Goal: Use online tool/utility

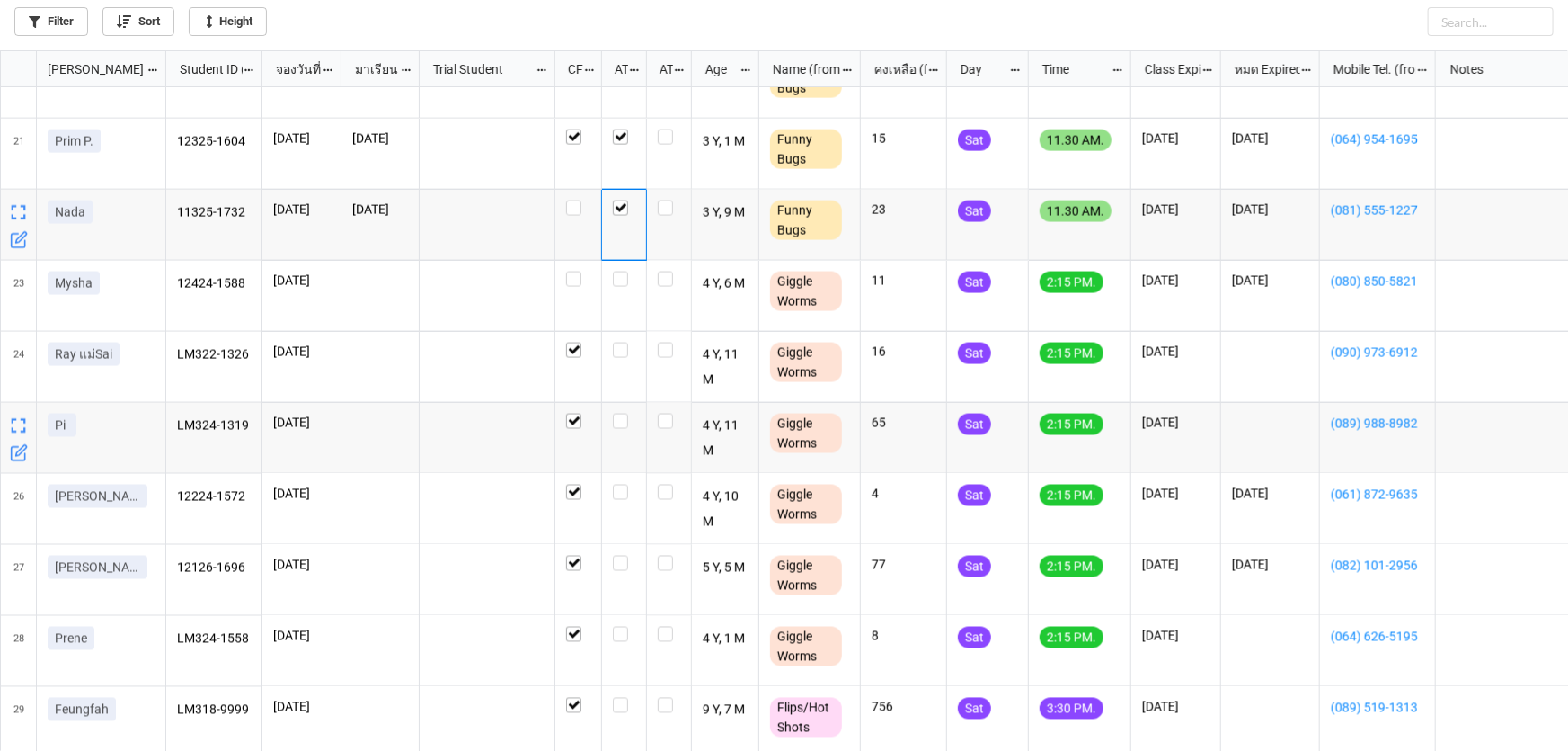
scroll to position [1471, 0]
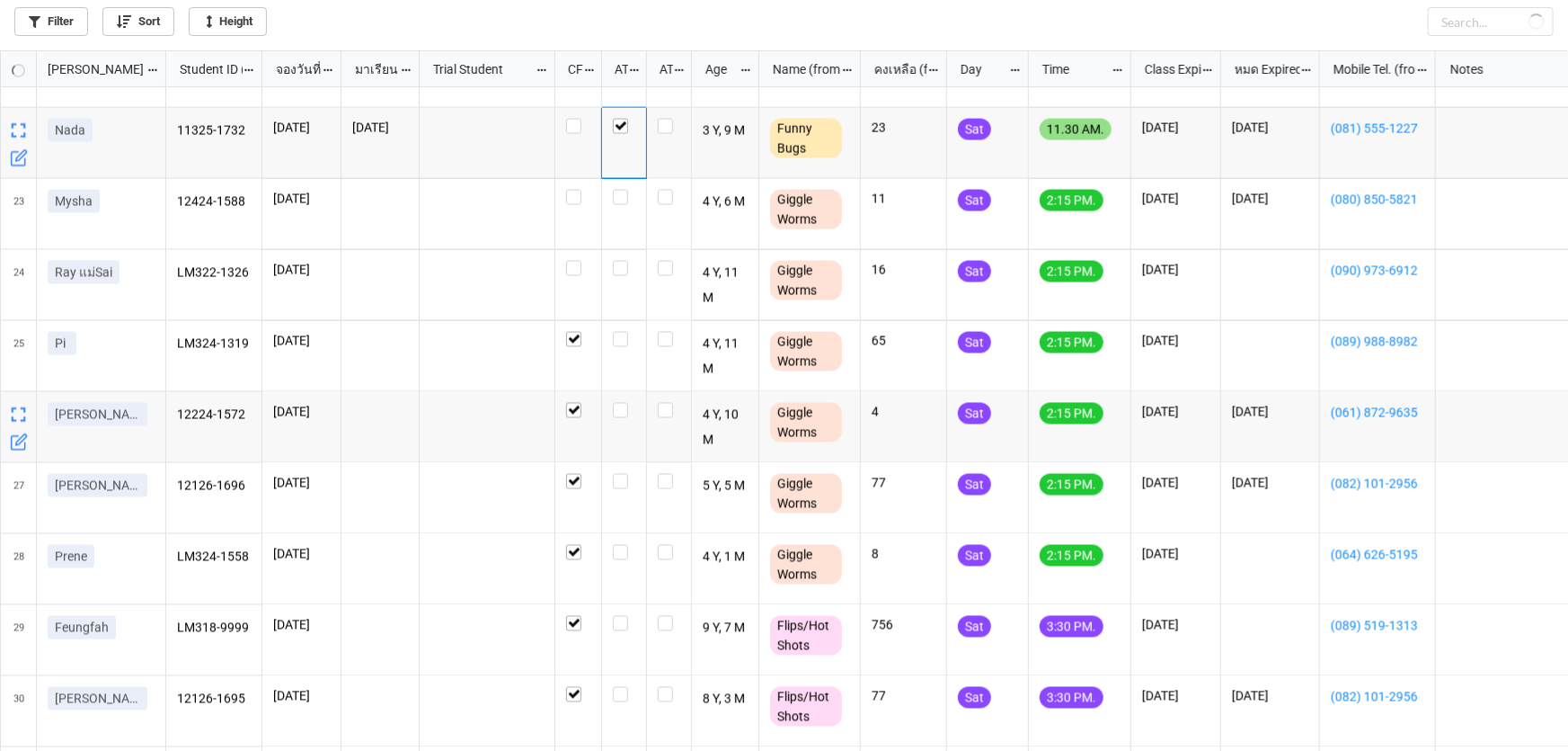
checkbox input "false"
checkbox input "true"
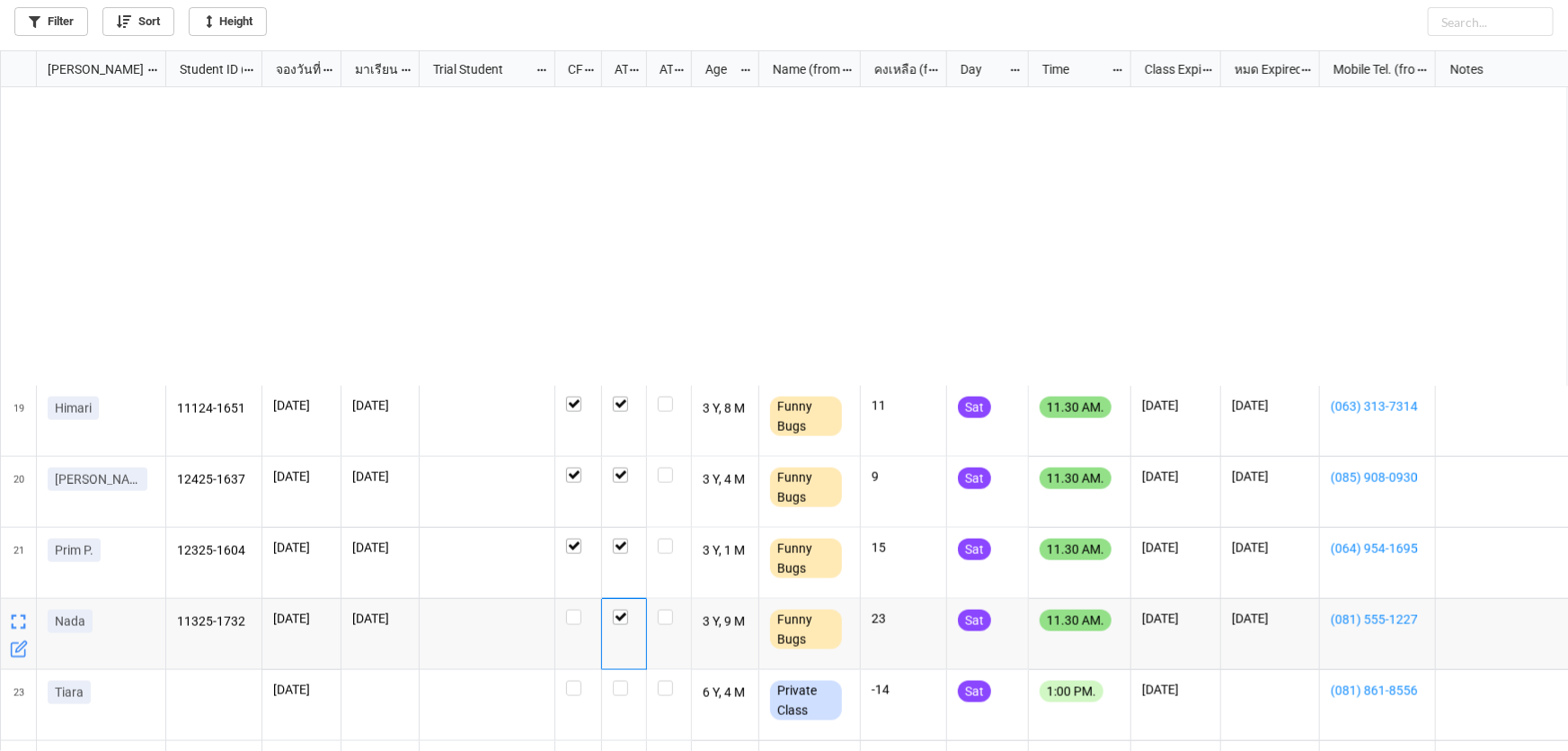
scroll to position [1346, 0]
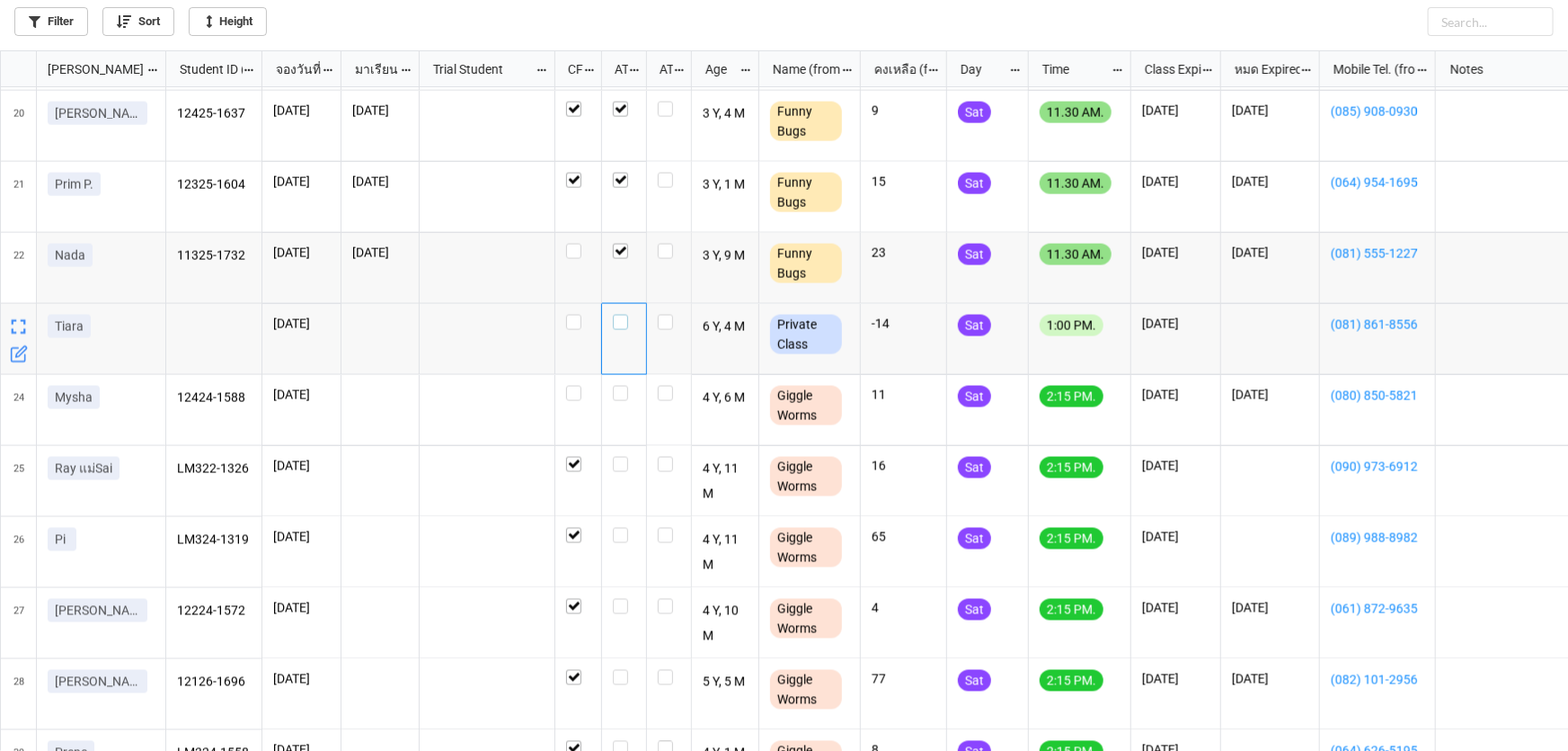
click at [620, 315] on label "grid" at bounding box center [624, 315] width 22 height 0
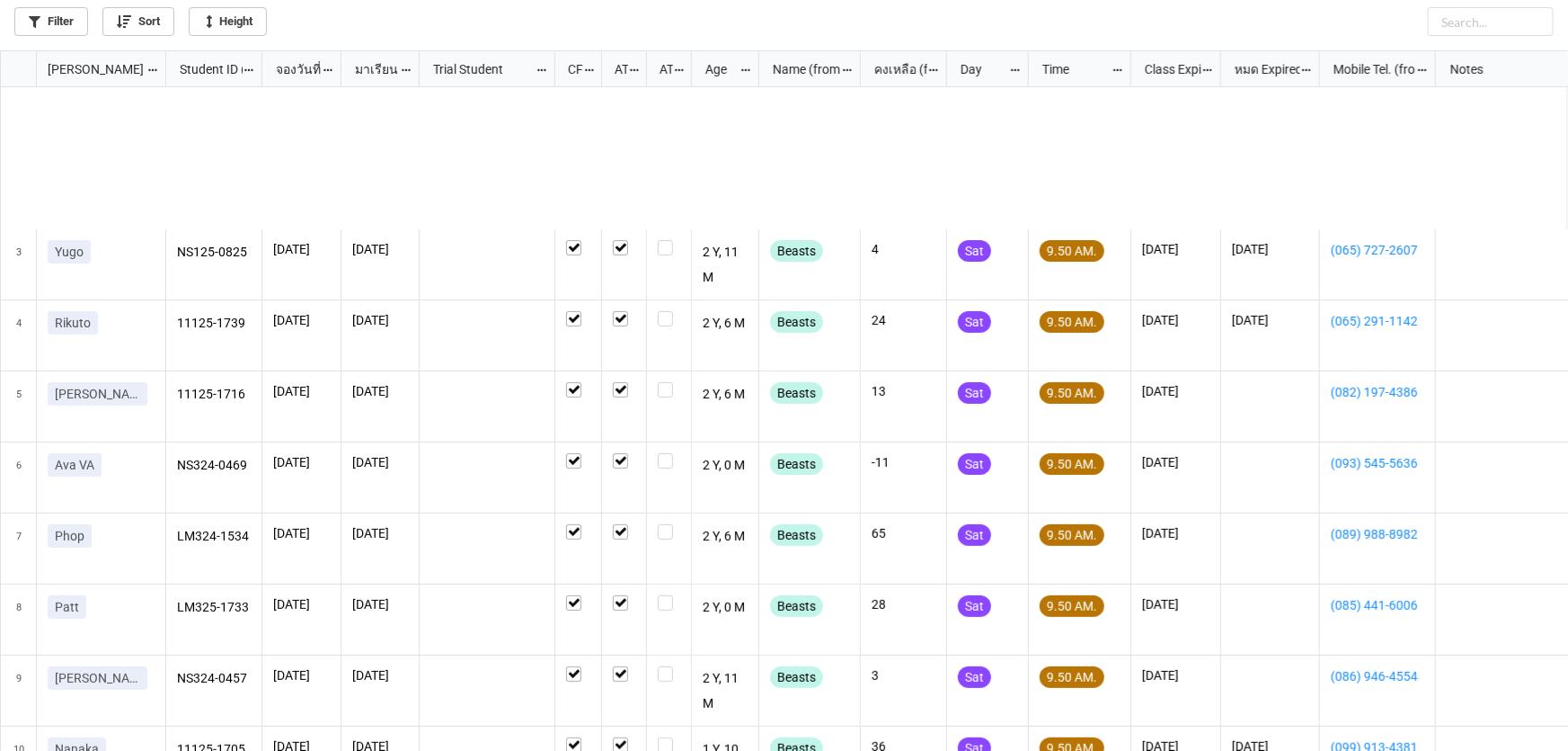
scroll to position [0, 0]
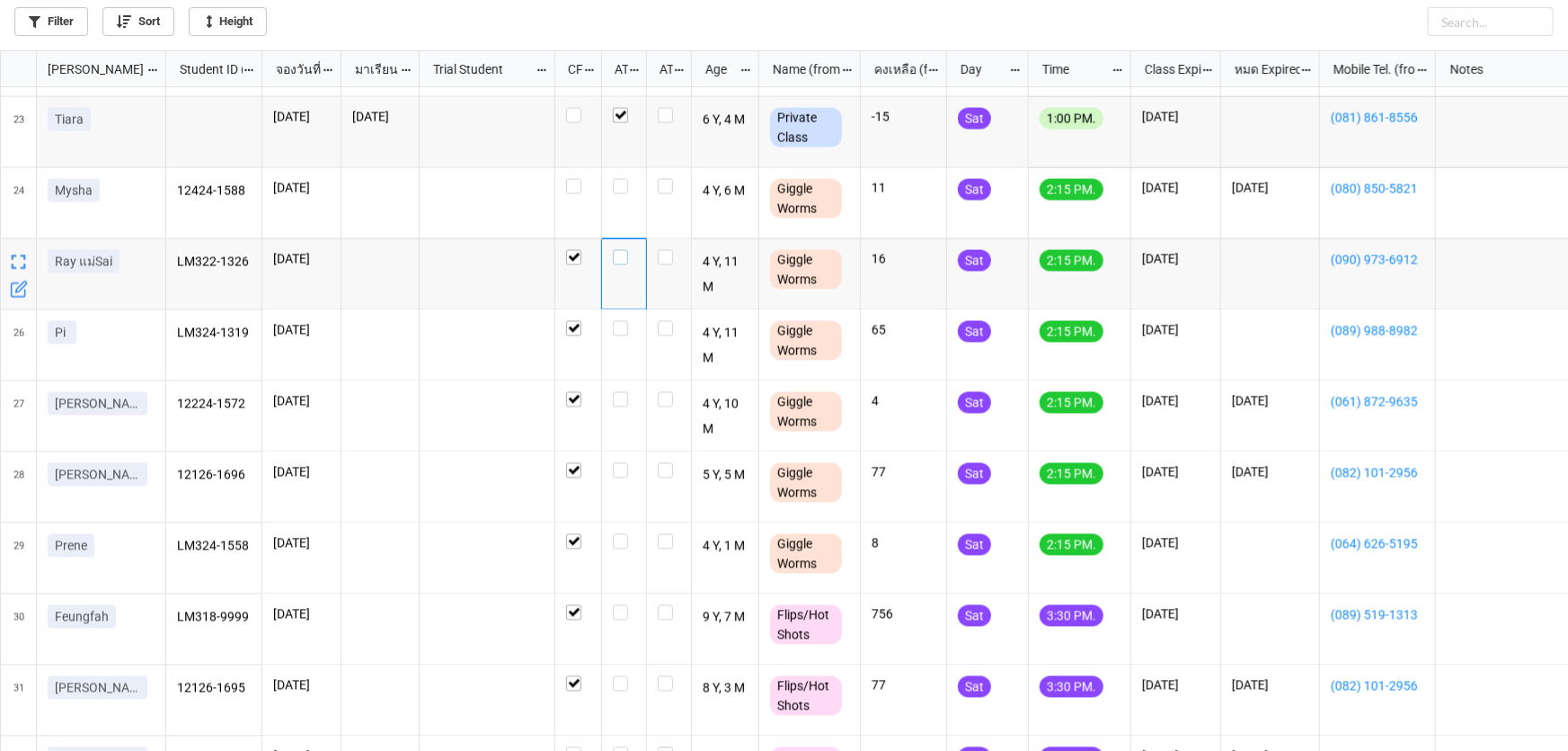
click at [620, 250] on label "grid" at bounding box center [624, 250] width 22 height 0
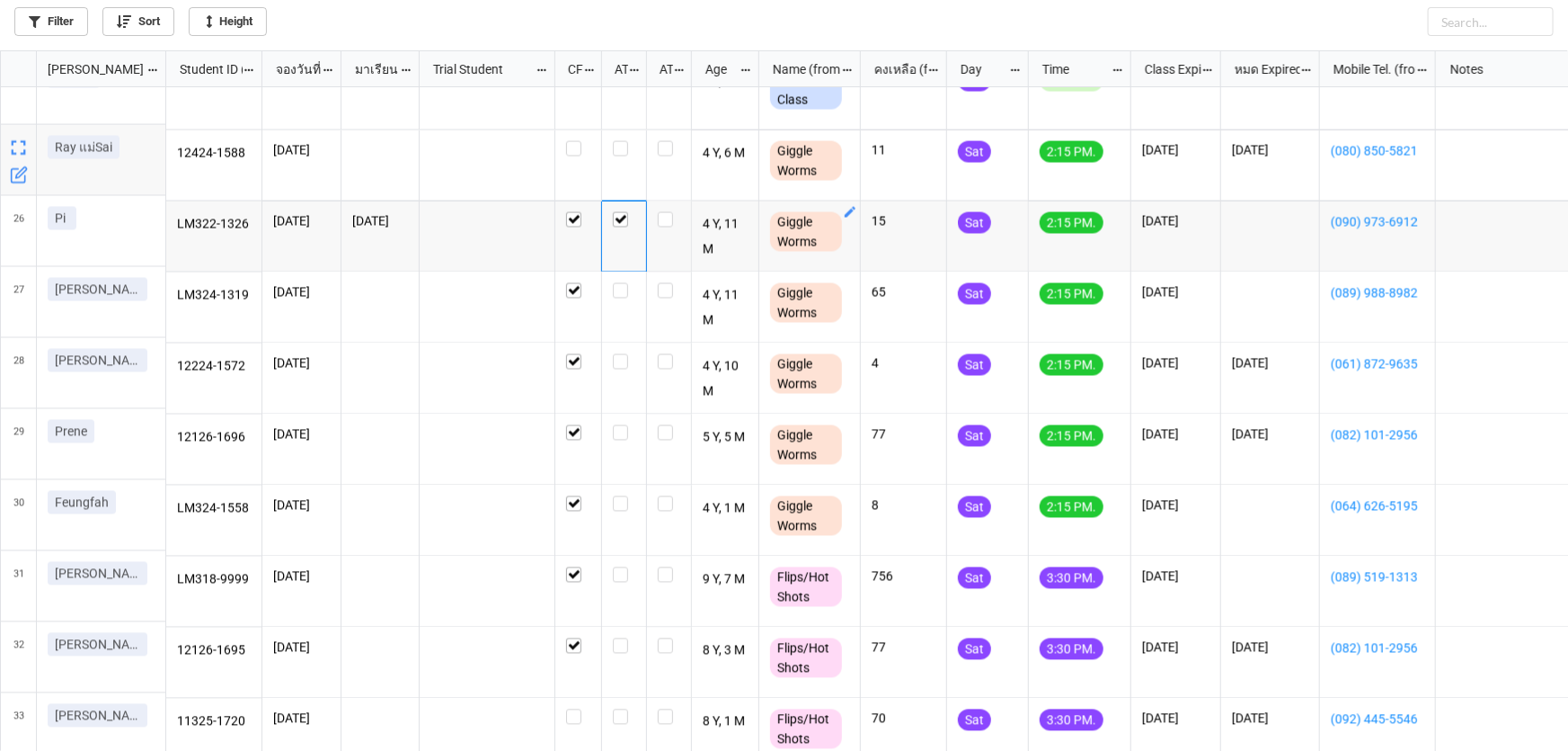
scroll to position [1585, 0]
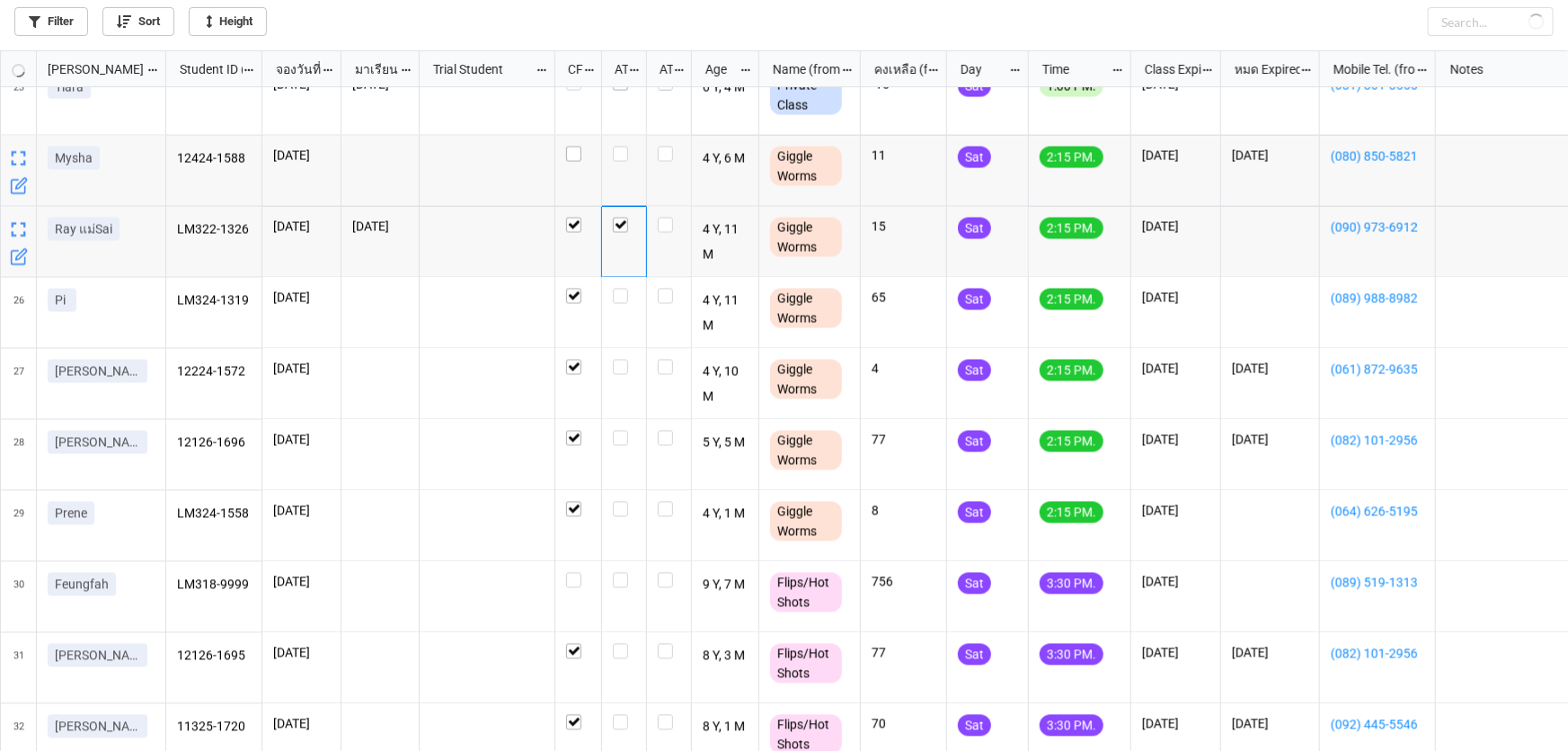
checkbox input "false"
checkbox input "true"
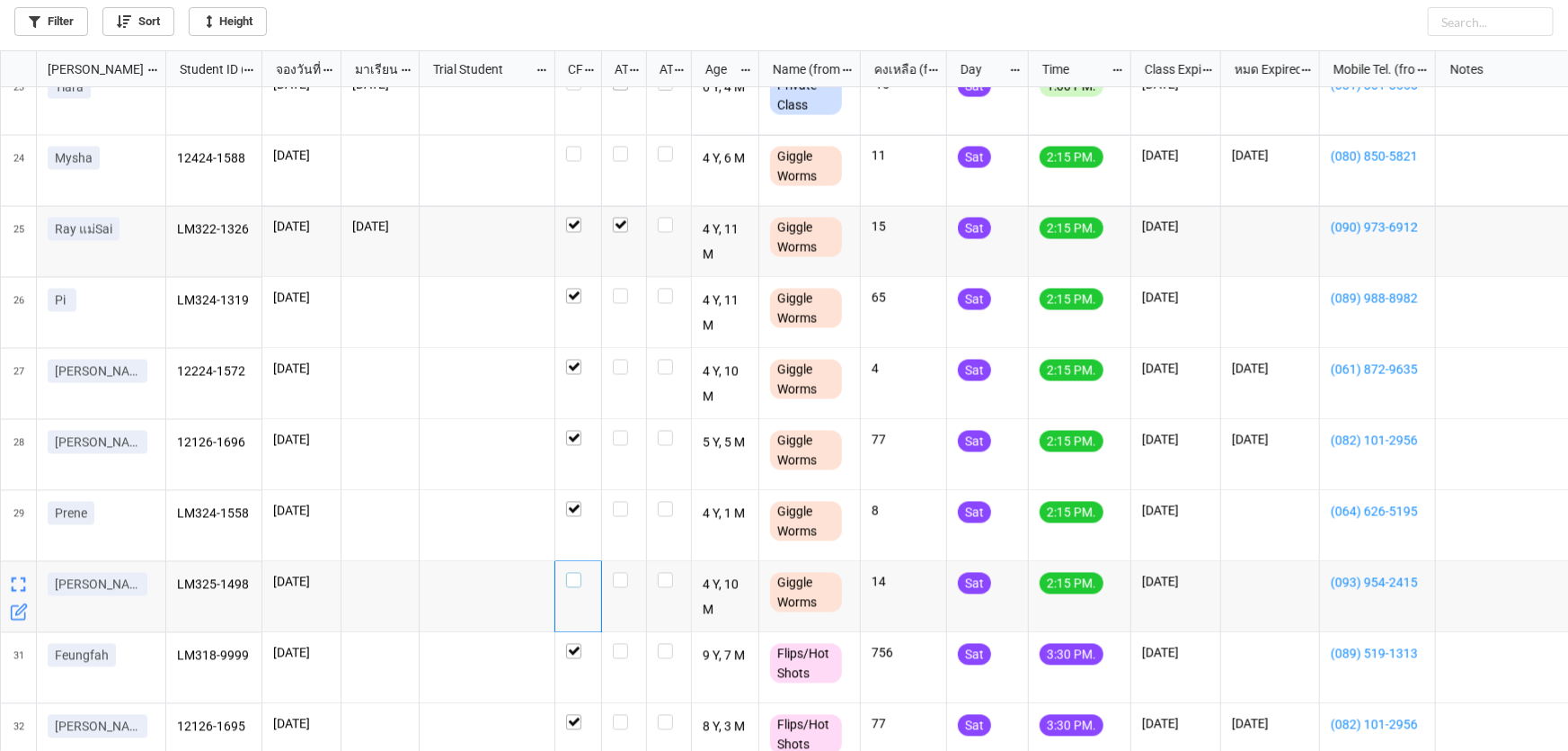
click at [571, 573] on label "grid" at bounding box center [577, 573] width 24 height 0
checkbox input "true"
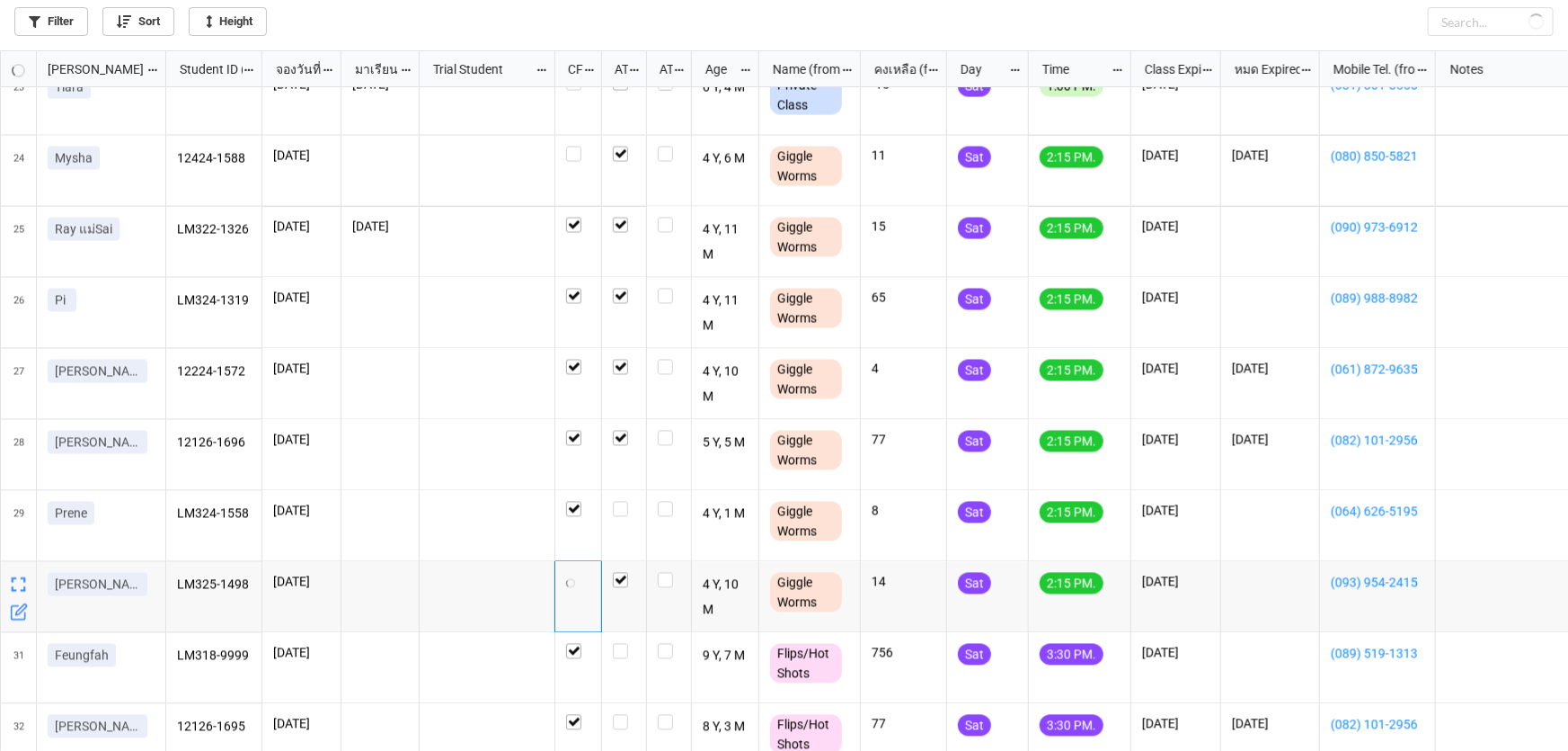
checkbox input "true"
click at [574, 573] on label "grid" at bounding box center [577, 573] width 24 height 0
click at [616, 502] on label "grid" at bounding box center [624, 502] width 22 height 0
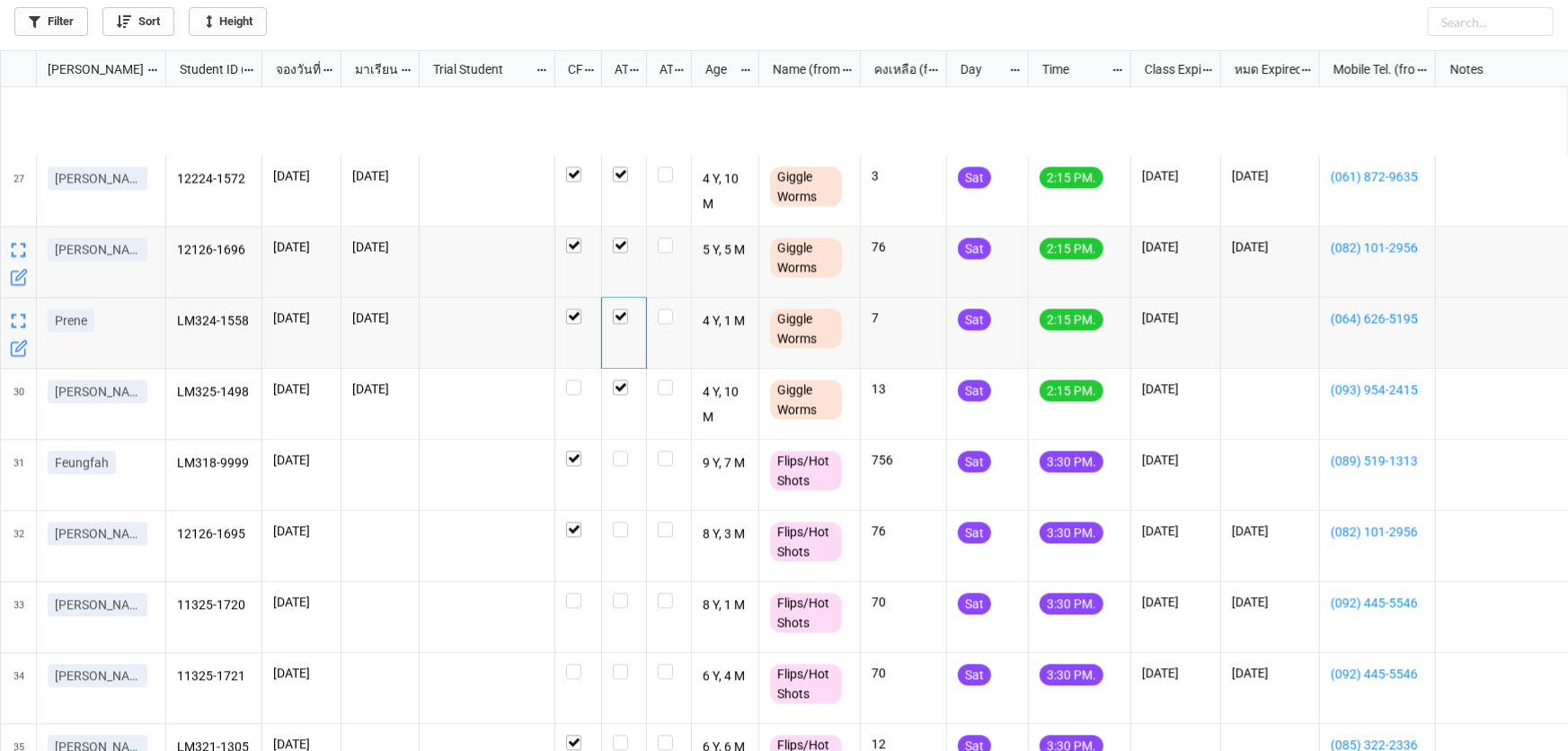
scroll to position [1900, 0]
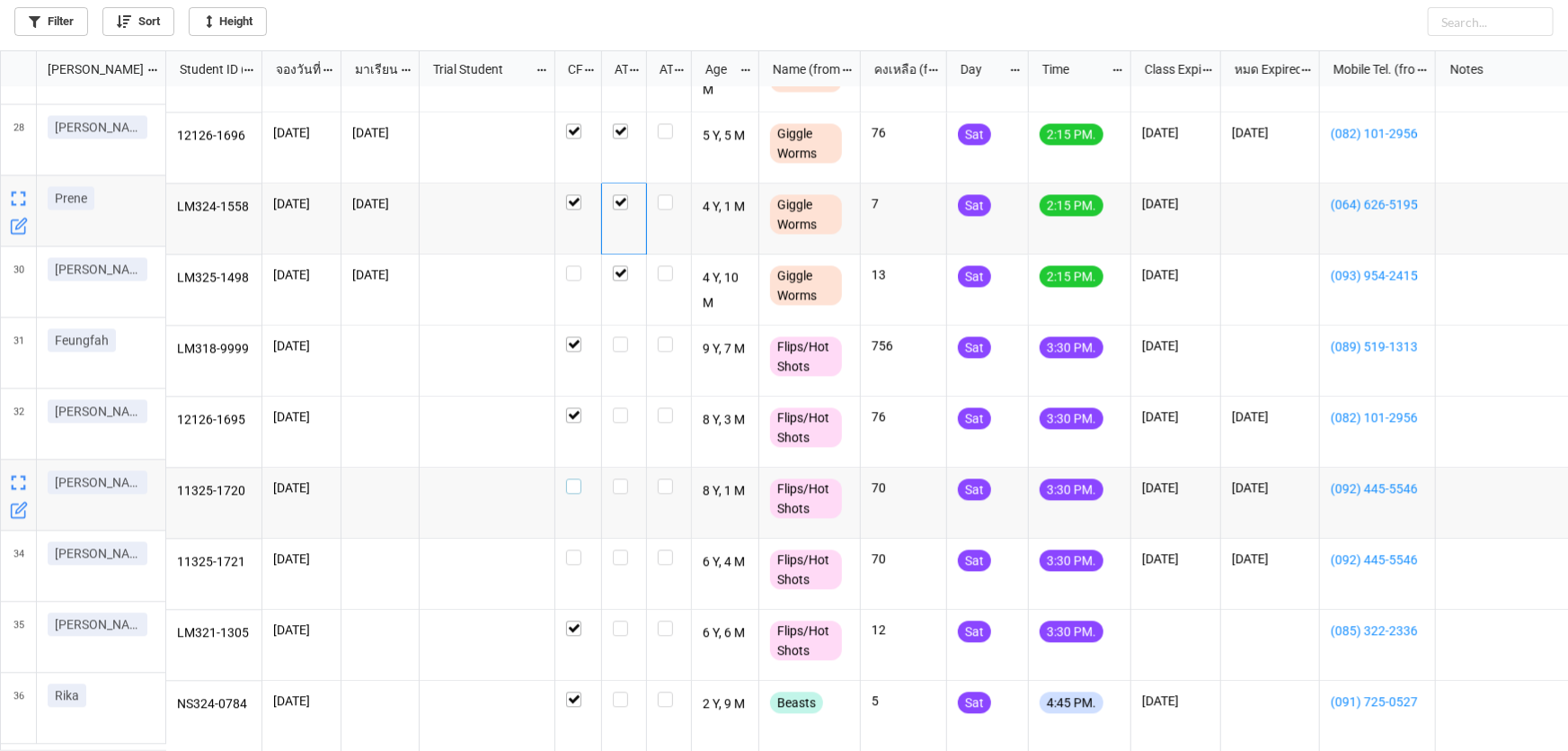
click at [576, 479] on label "grid" at bounding box center [577, 479] width 24 height 0
click at [572, 549] on label "grid" at bounding box center [577, 549] width 24 height 0
checkbox input "true"
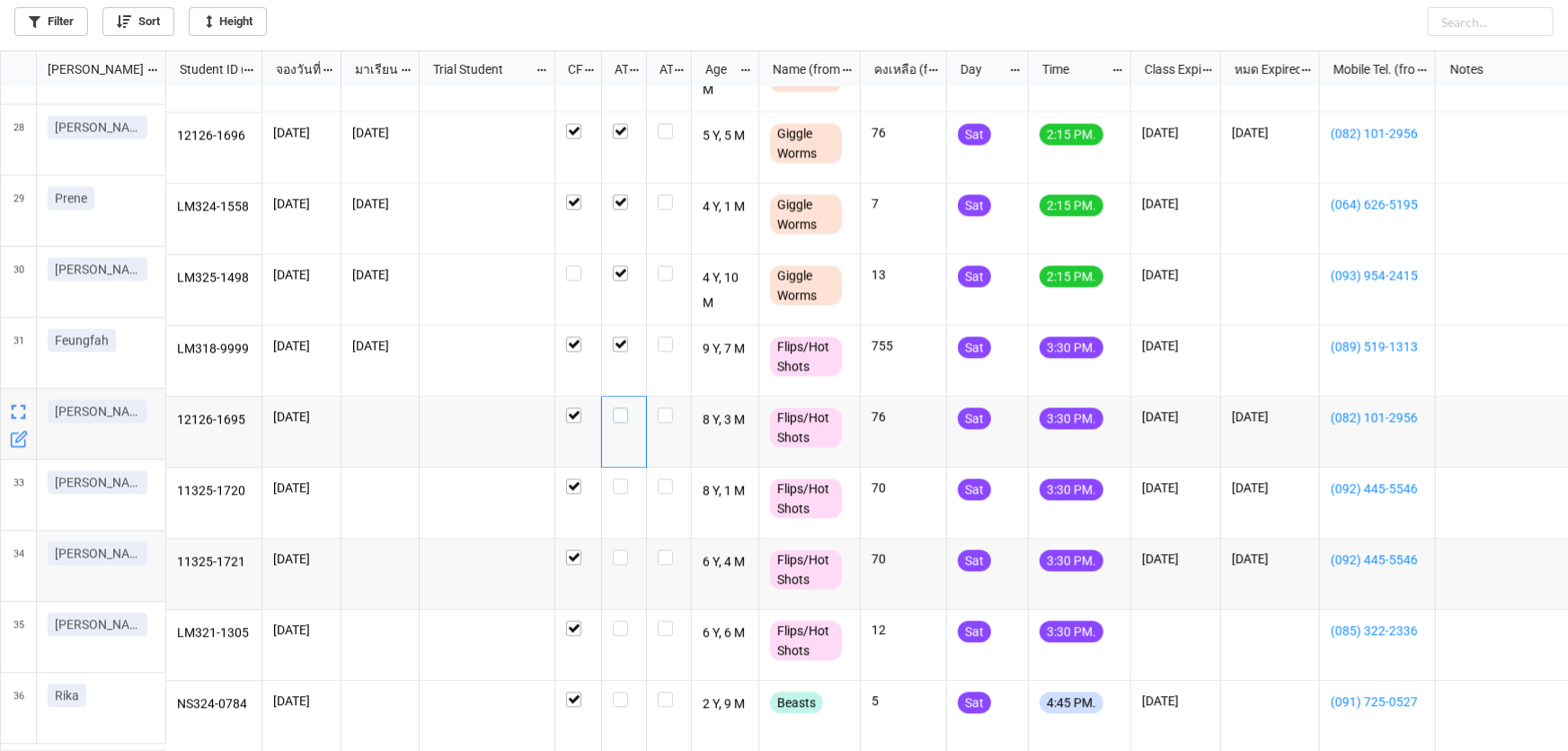
click at [622, 407] on label "grid" at bounding box center [624, 407] width 22 height 0
